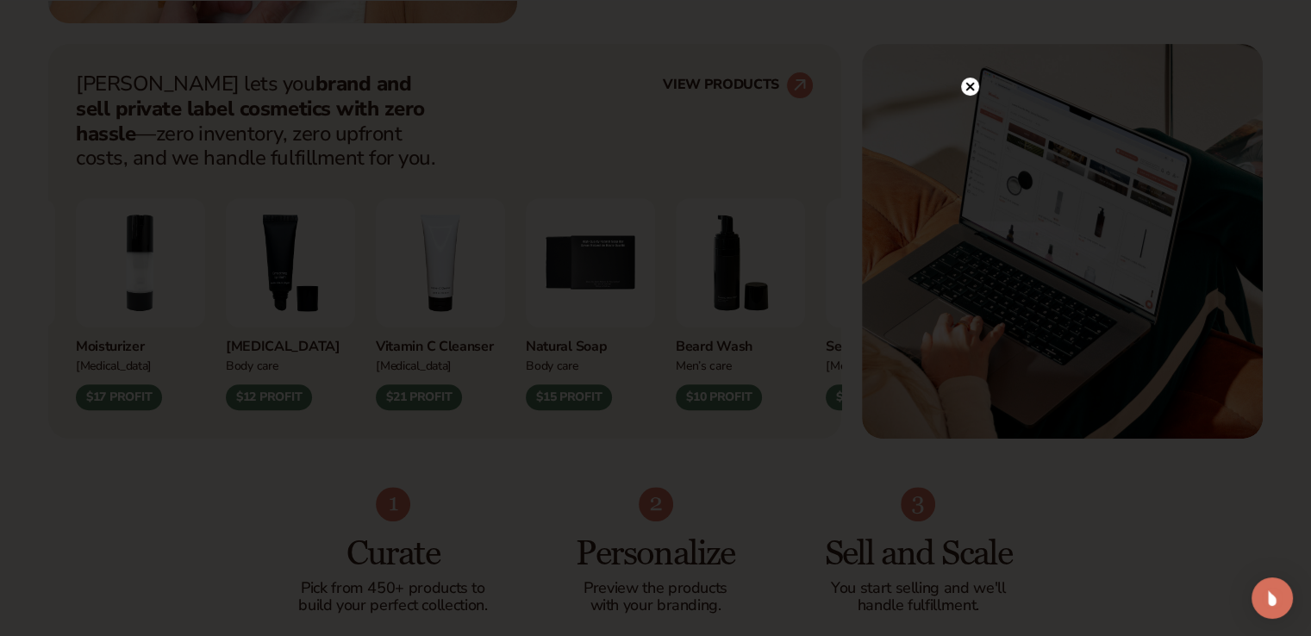
scroll to position [776, 0]
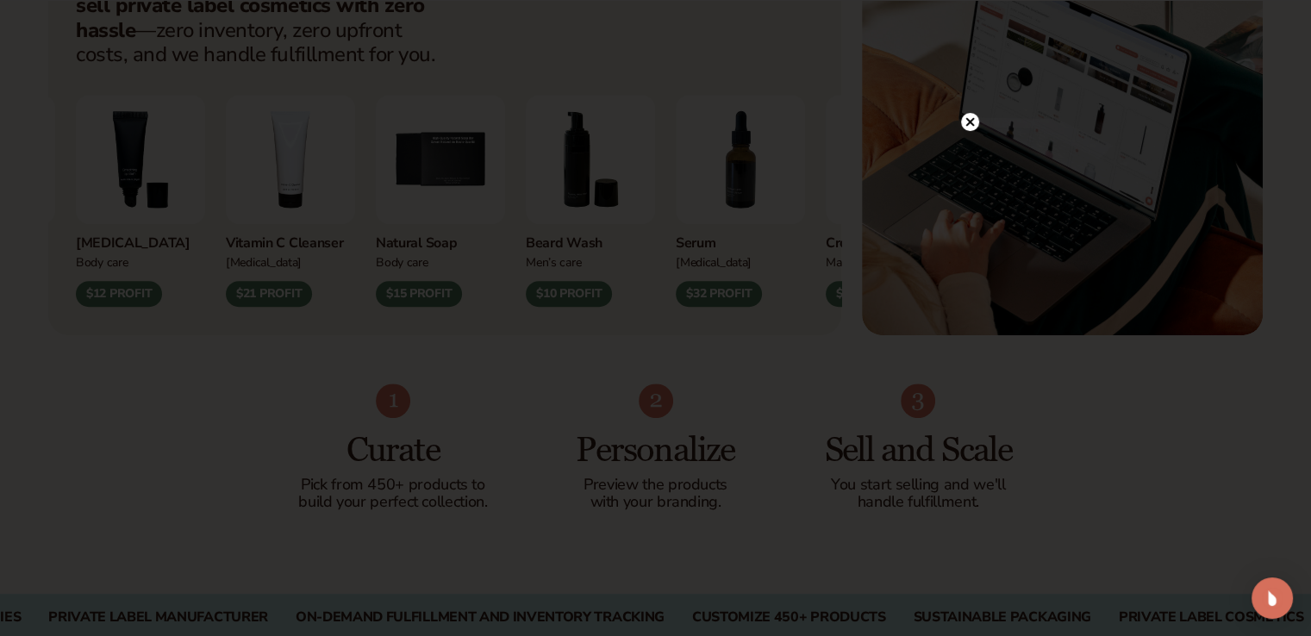
click at [971, 117] on circle at bounding box center [970, 122] width 18 height 18
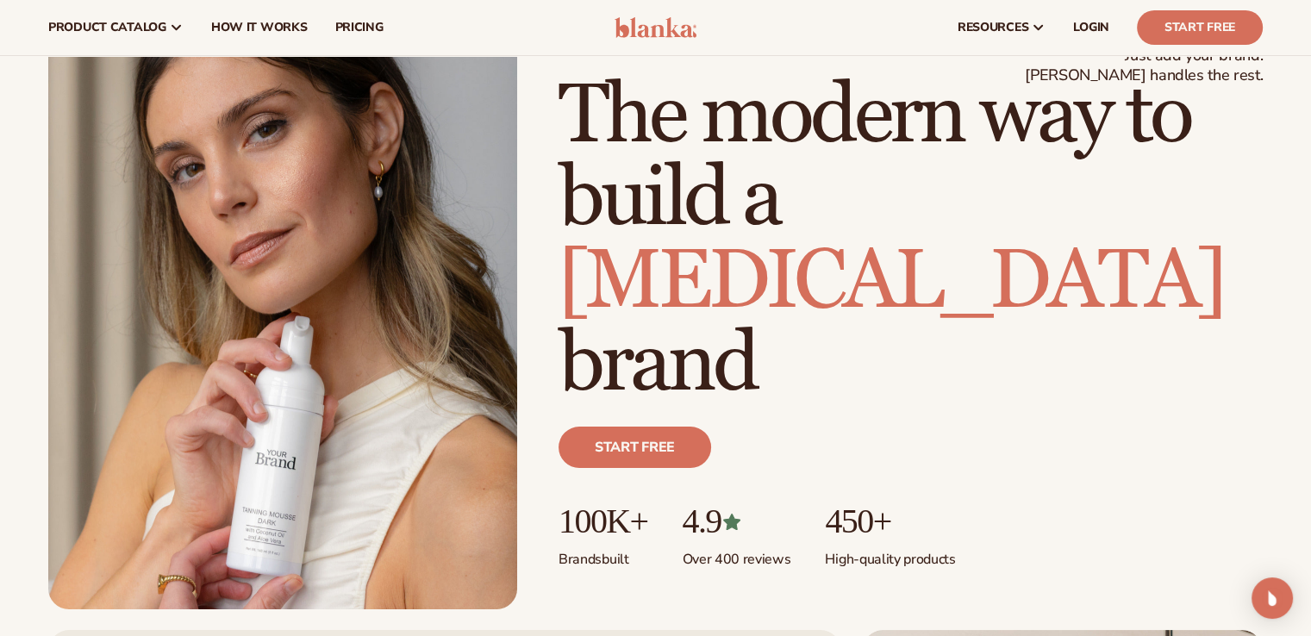
scroll to position [0, 0]
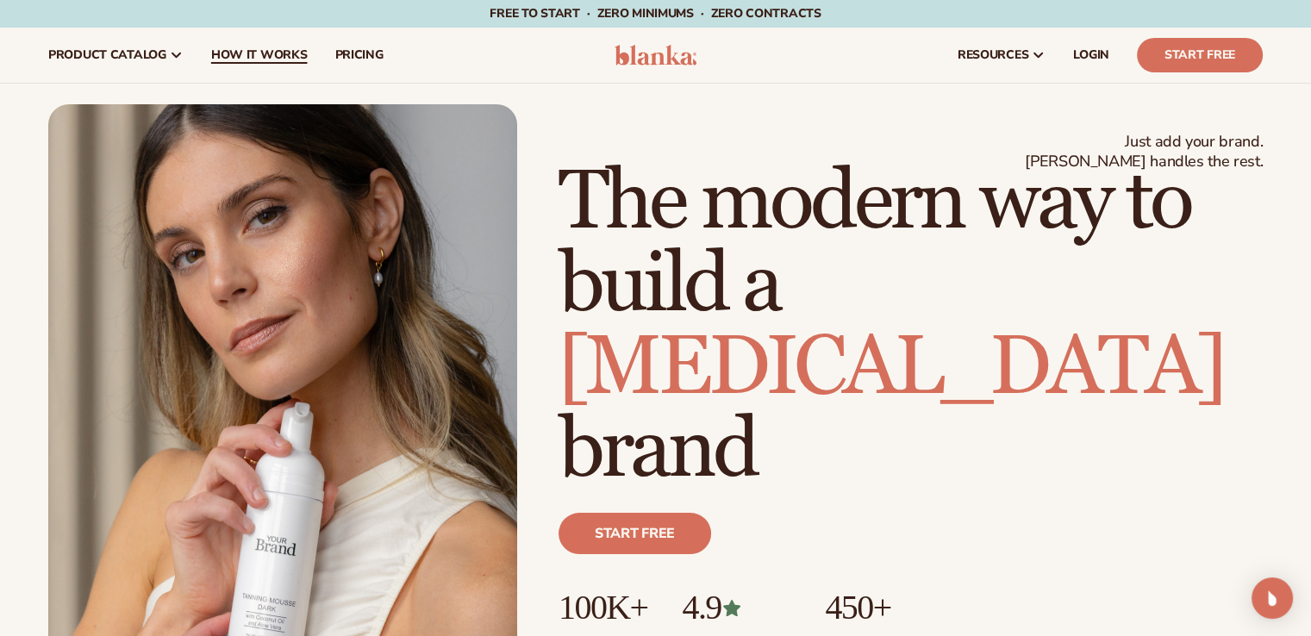
click at [245, 65] on link "How It Works" at bounding box center [259, 55] width 124 height 55
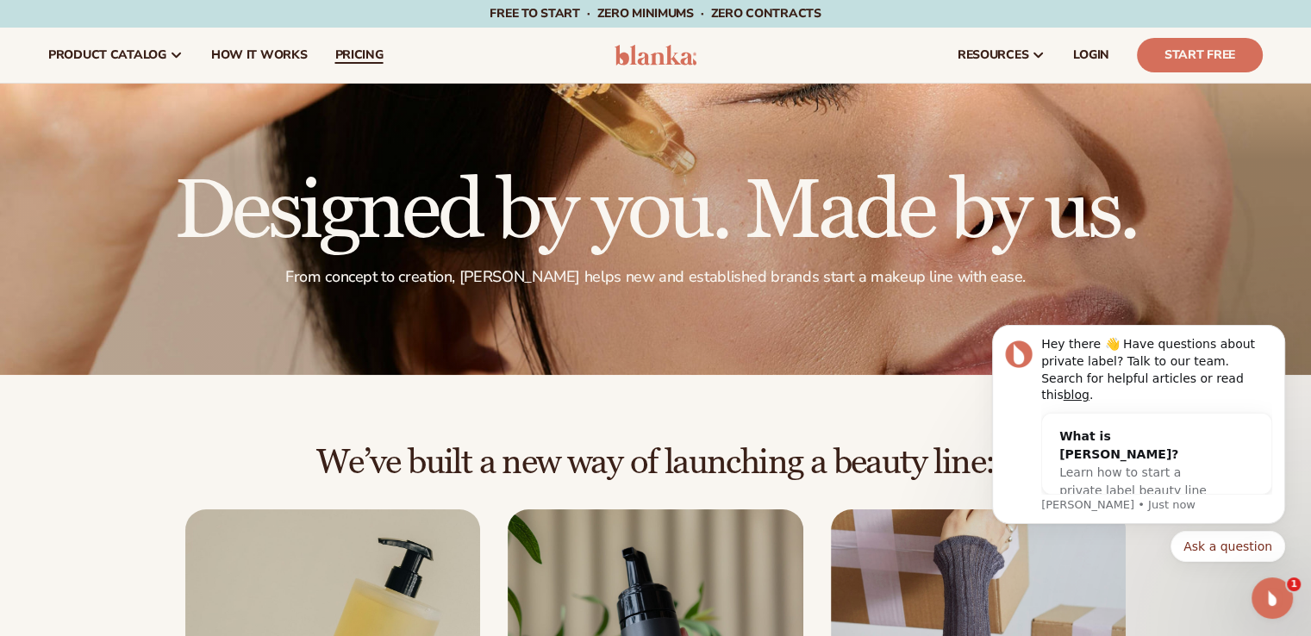
click at [360, 50] on span "pricing" at bounding box center [358, 55] width 48 height 14
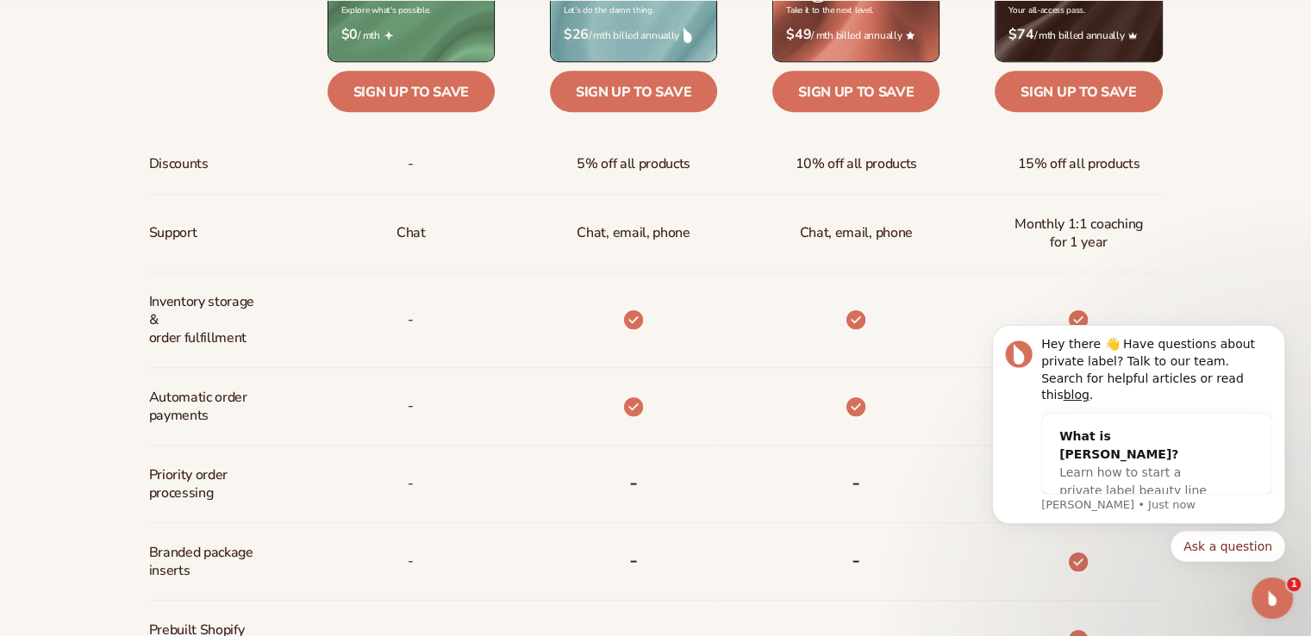
scroll to position [862, 0]
